Goal: Information Seeking & Learning: Learn about a topic

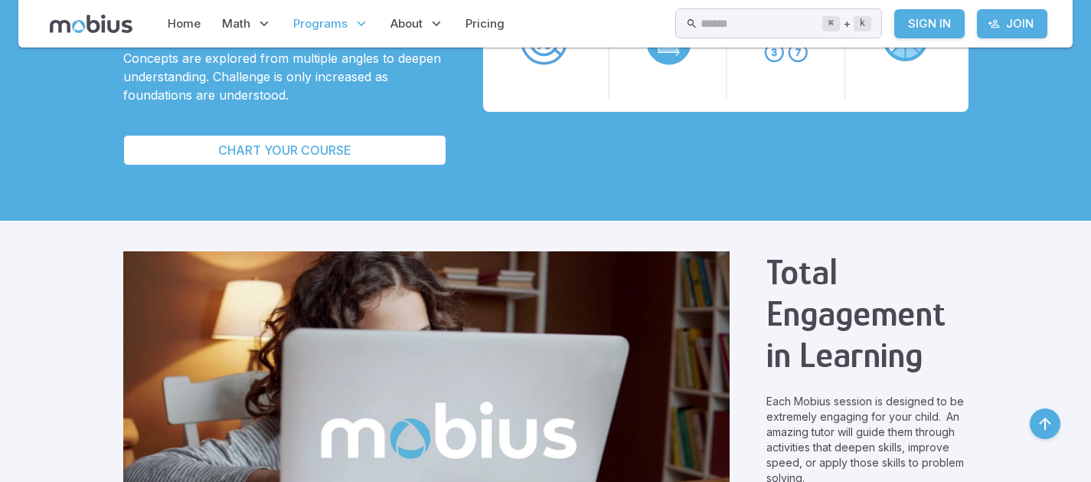
click at [767, 414] on p "Each Mobius session is designed to be extremely engaging for your child. An ama…" at bounding box center [868, 440] width 202 height 92
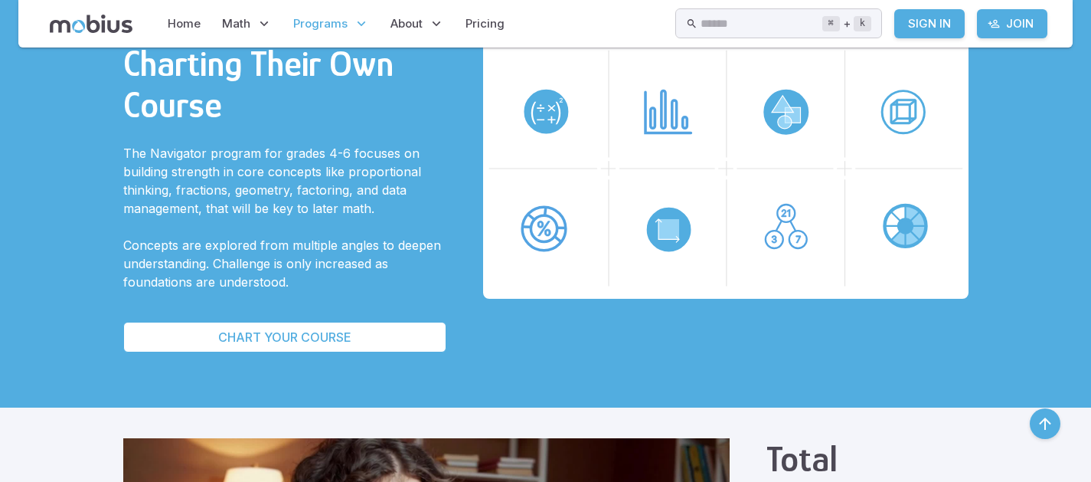
scroll to position [509, 0]
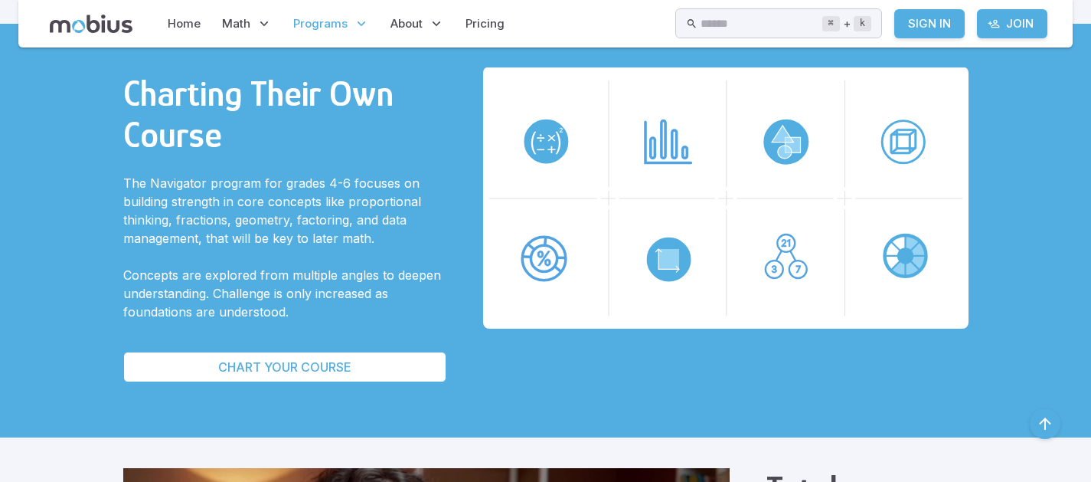
click at [265, 204] on p "The Navigator program for grades 4-6 focuses on building strength in core conce…" at bounding box center [284, 211] width 323 height 74
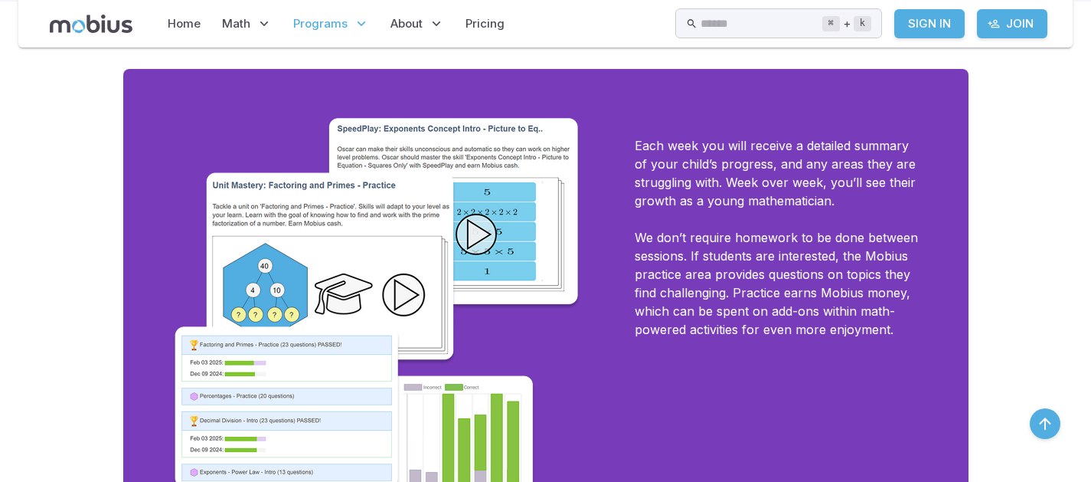
scroll to position [1930, 0]
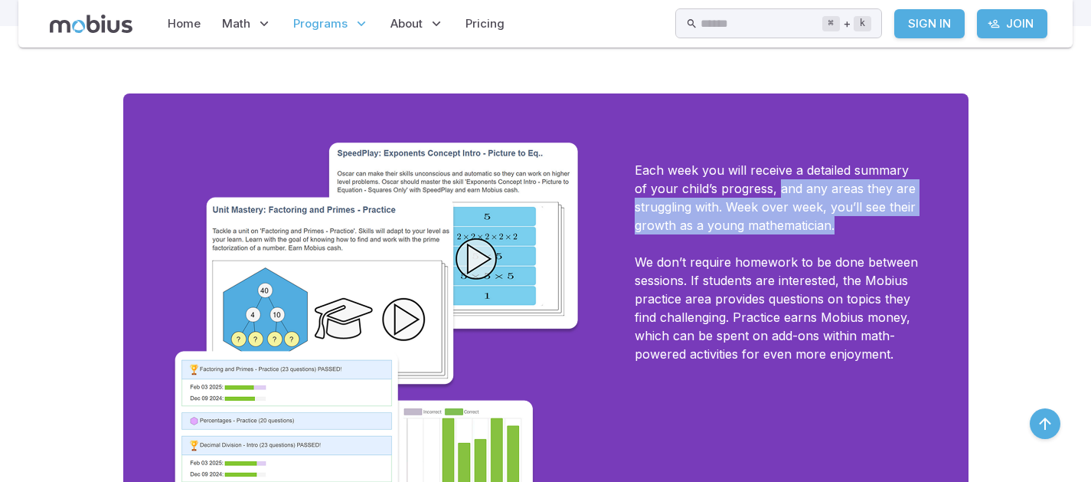
drag, startPoint x: 673, startPoint y: 182, endPoint x: 744, endPoint y: 238, distance: 89.9
click at [744, 238] on div "Each week you will receive a detailed summary of your child’s progress, and any…" at bounding box center [777, 359] width 284 height 435
copy p "and any areas they are struggling with. Week over week, you’ll see their growth…"
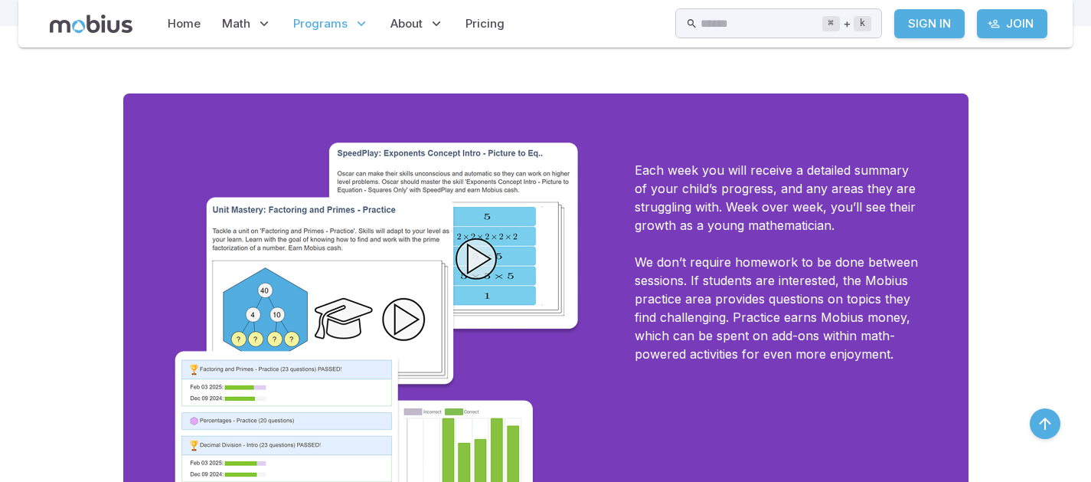
click at [843, 440] on div "Each week you will receive a detailed summary of your child’s progress, and any…" at bounding box center [545, 359] width 845 height 533
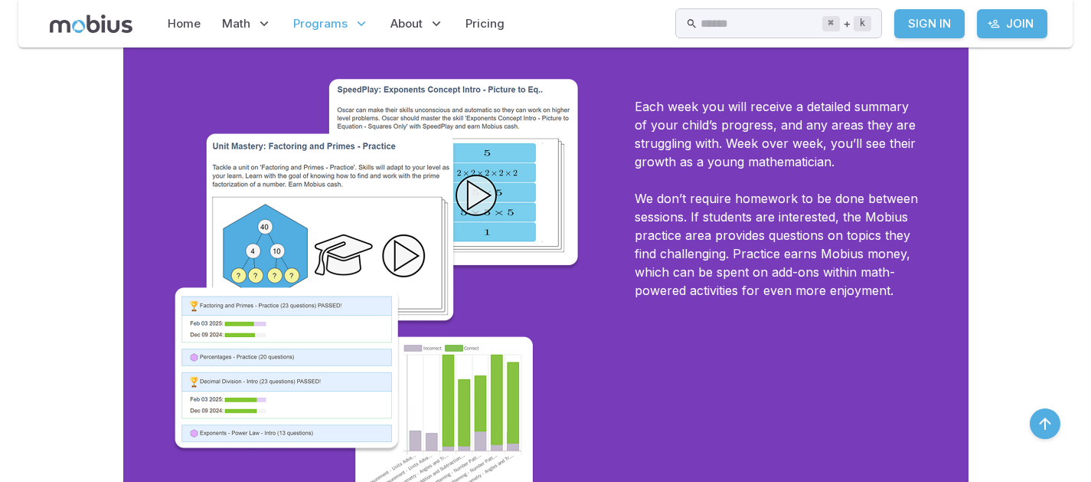
scroll to position [2022, 0]
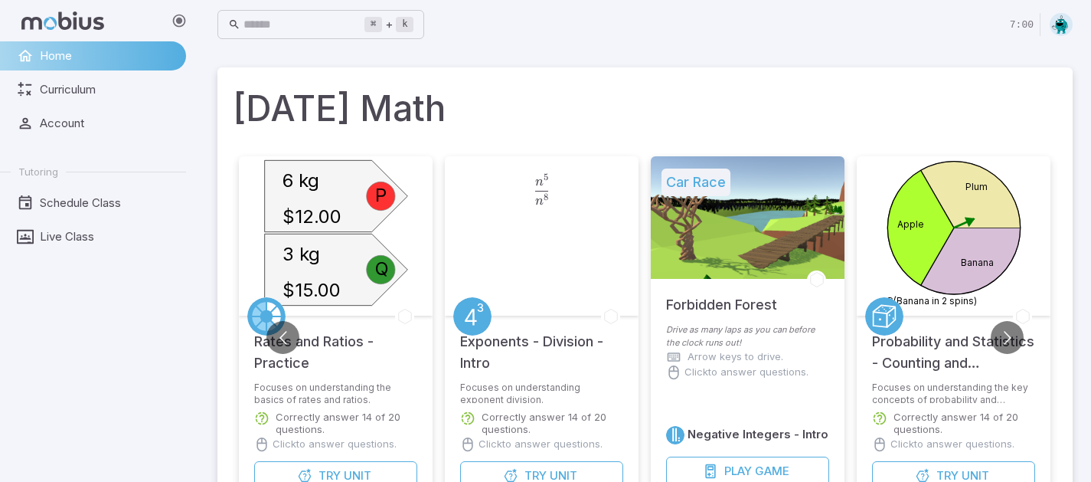
click at [51, 96] on span "Curriculum" at bounding box center [108, 89] width 136 height 17
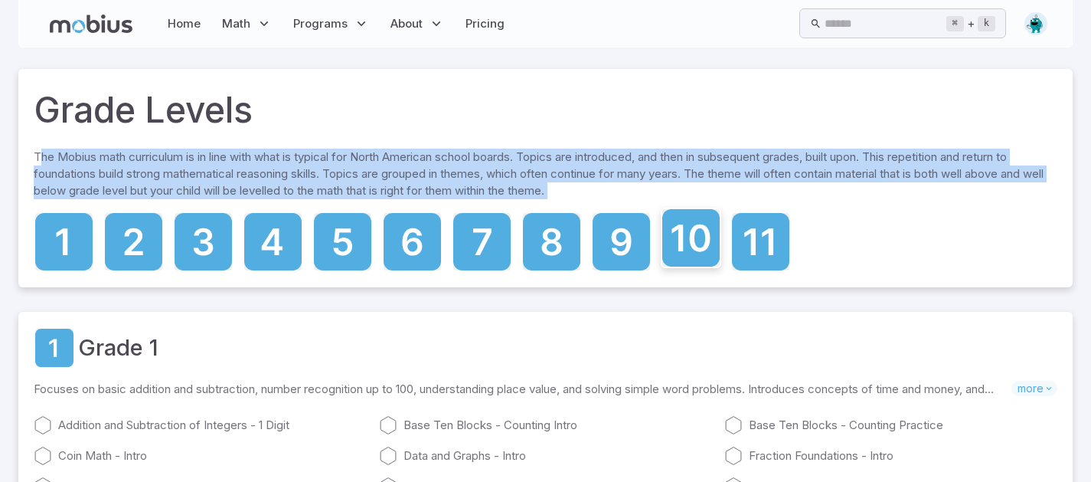
drag, startPoint x: 41, startPoint y: 156, endPoint x: 685, endPoint y: 214, distance: 646.6
click at [685, 214] on div "Grade Levels The Mobius math curriculum is in line with what is typical for Nor…" at bounding box center [545, 178] width 1054 height 218
copy section "he Mobius math curriculum is in line with what is typical for North American sc…"
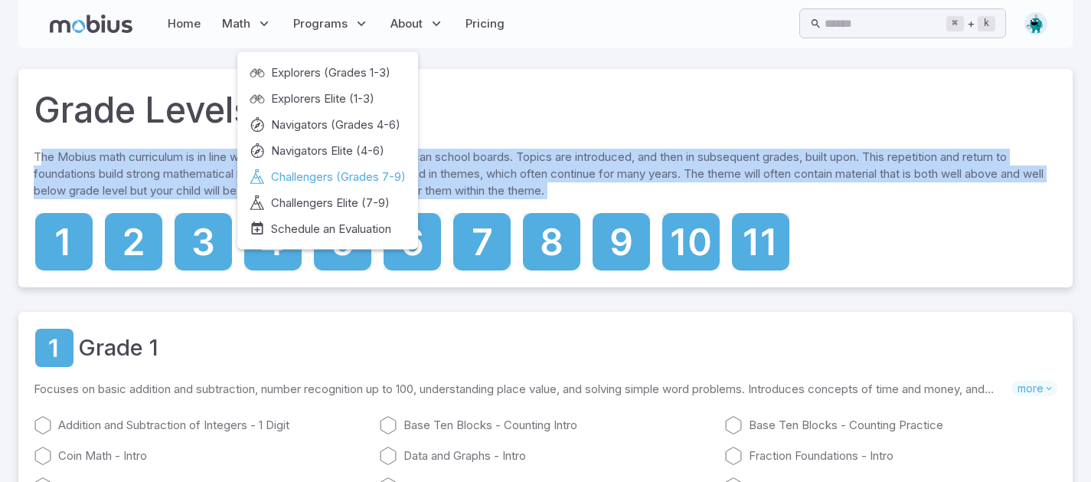
click at [339, 179] on span "Challengers (Grades 7-9)" at bounding box center [338, 176] width 135 height 17
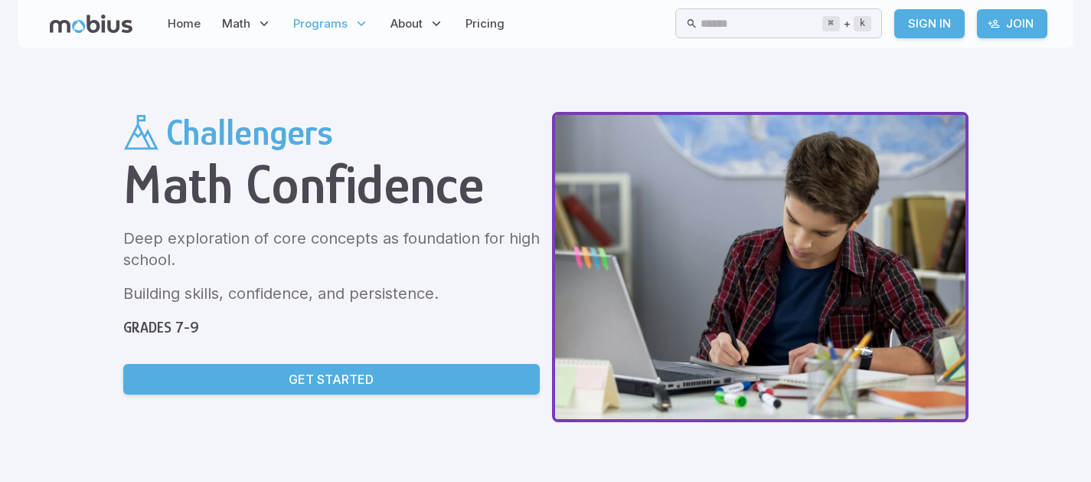
click at [306, 308] on div "Challengers Math Confidence Deep exploration of core concepts as foundation for…" at bounding box center [331, 269] width 417 height 315
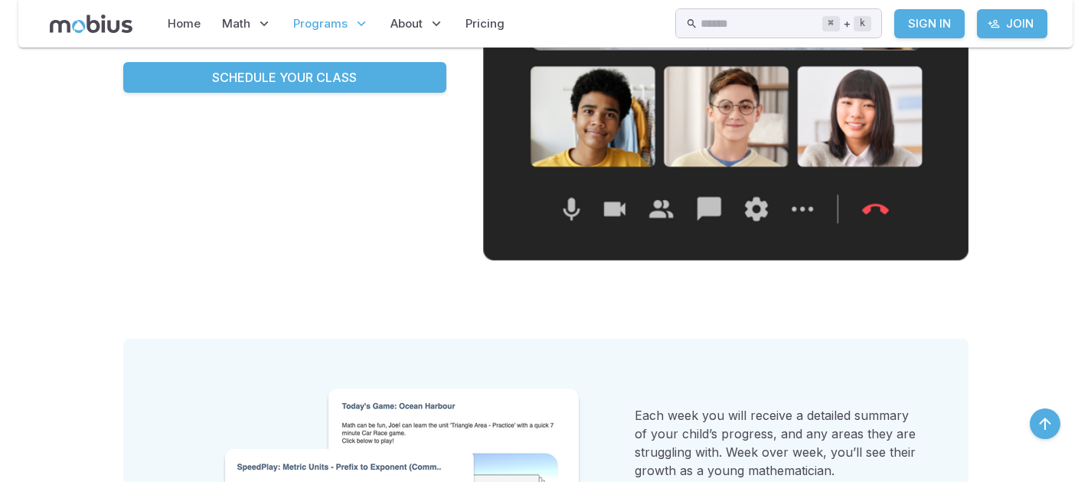
scroll to position [2971, 0]
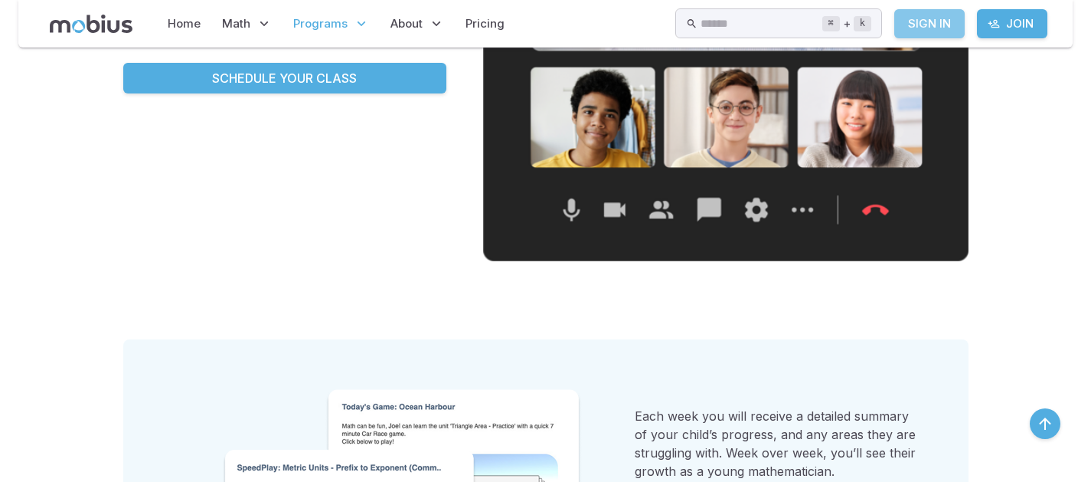
click at [917, 33] on link "Sign In" at bounding box center [929, 23] width 70 height 29
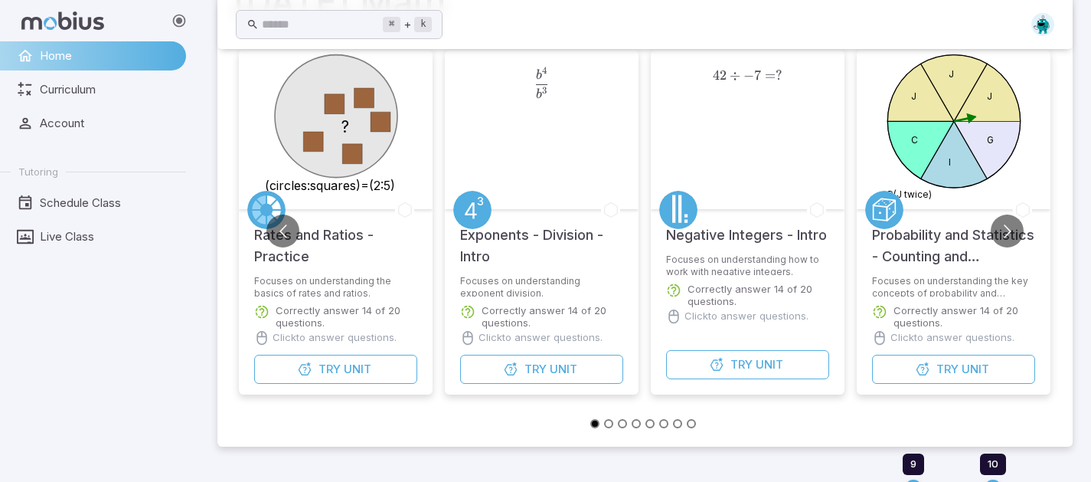
scroll to position [107, 0]
click at [688, 424] on button "Go to slide 8" at bounding box center [691, 422] width 9 height 9
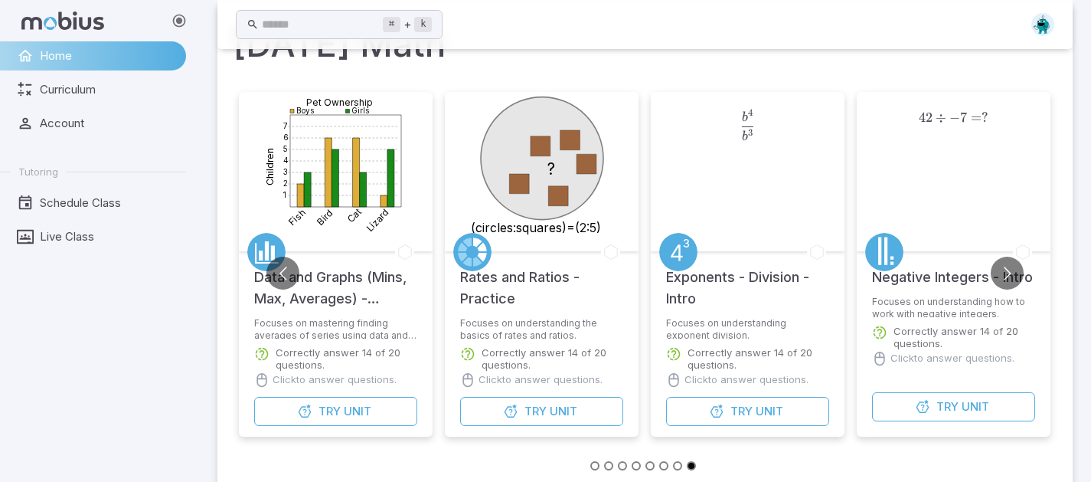
scroll to position [0, 0]
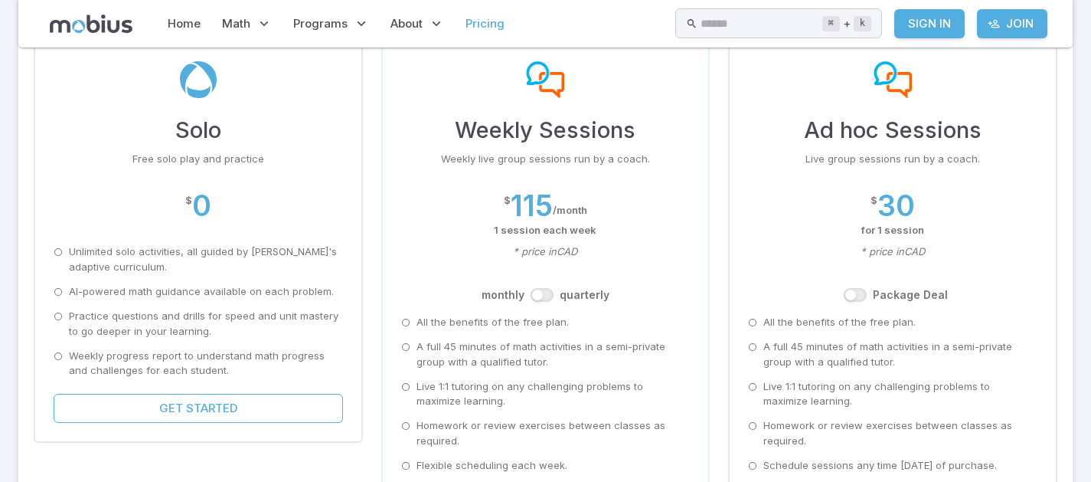
scroll to position [187, 0]
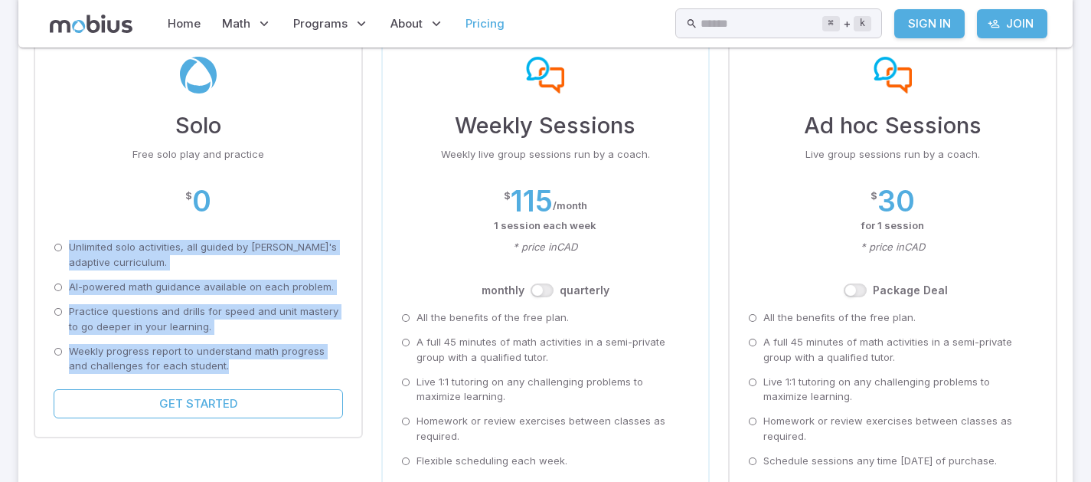
drag, startPoint x: 209, startPoint y: 363, endPoint x: 68, endPoint y: 249, distance: 181.3
click at [68, 249] on div "Unlimited solo activities, all guided by Mobius's adaptive curriculum. AI-power…" at bounding box center [198, 307] width 289 height 135
copy div "Unlimited solo activities, all guided by Mobius's adaptive curriculum. AI-power…"
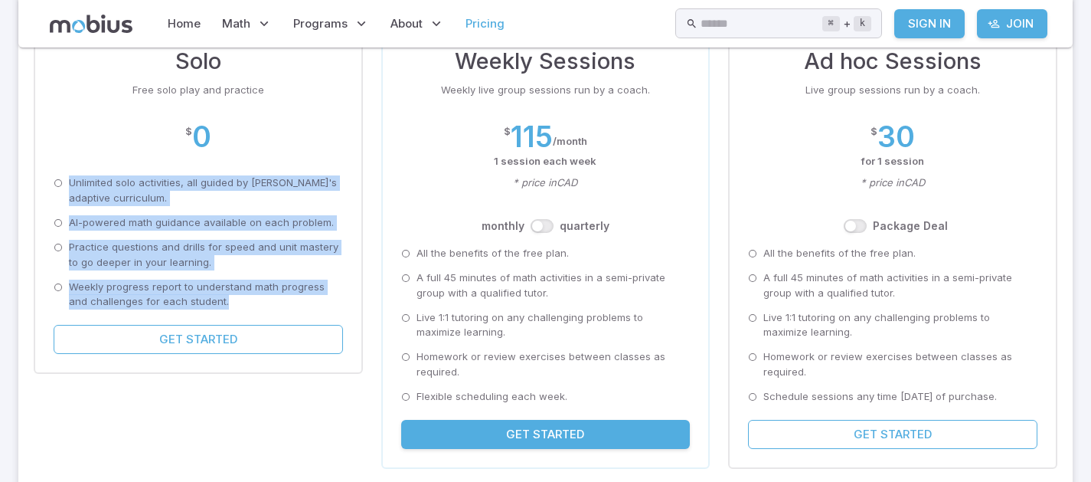
scroll to position [260, 0]
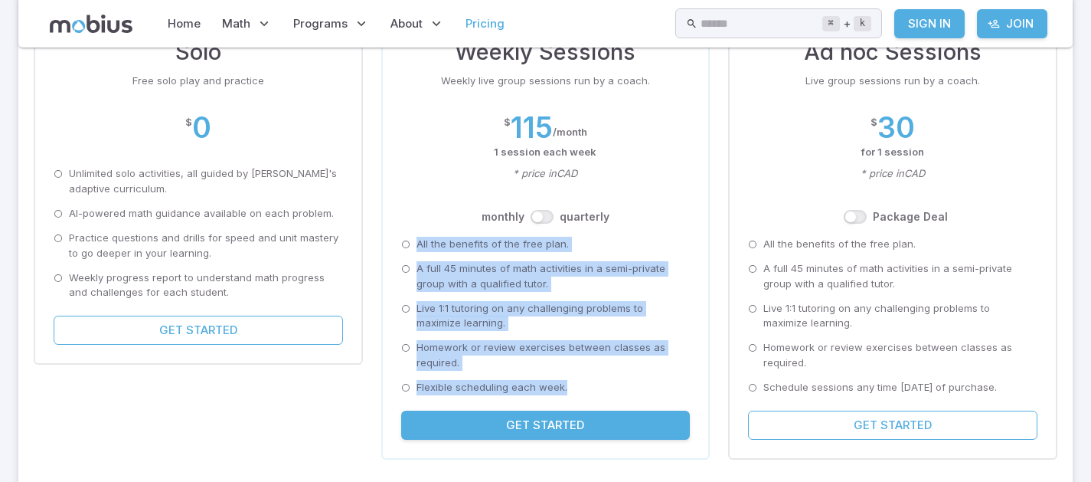
drag, startPoint x: 585, startPoint y: 397, endPoint x: 414, endPoint y: 247, distance: 227.9
click at [414, 247] on div "Popular Weekly Sessions Weekly live group sessions run by a coach. $ 115 / mont…" at bounding box center [545, 199] width 329 height 521
copy div "All the benefits of the free plan. A full 45 minutes of math activities in a se…"
